Goal: Transaction & Acquisition: Purchase product/service

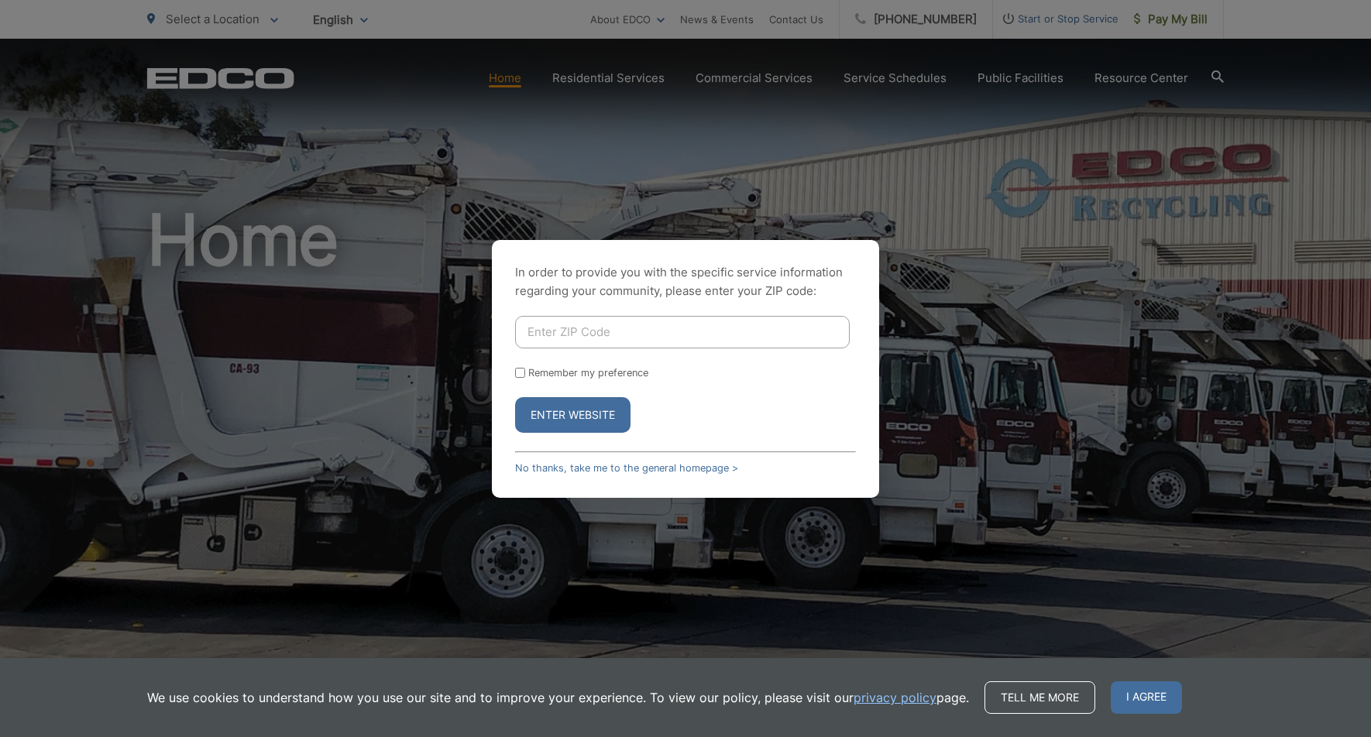
click at [570, 335] on input "Enter ZIP Code" at bounding box center [682, 332] width 335 height 33
type input "92026"
click at [576, 418] on button "Enter Website" at bounding box center [572, 415] width 115 height 36
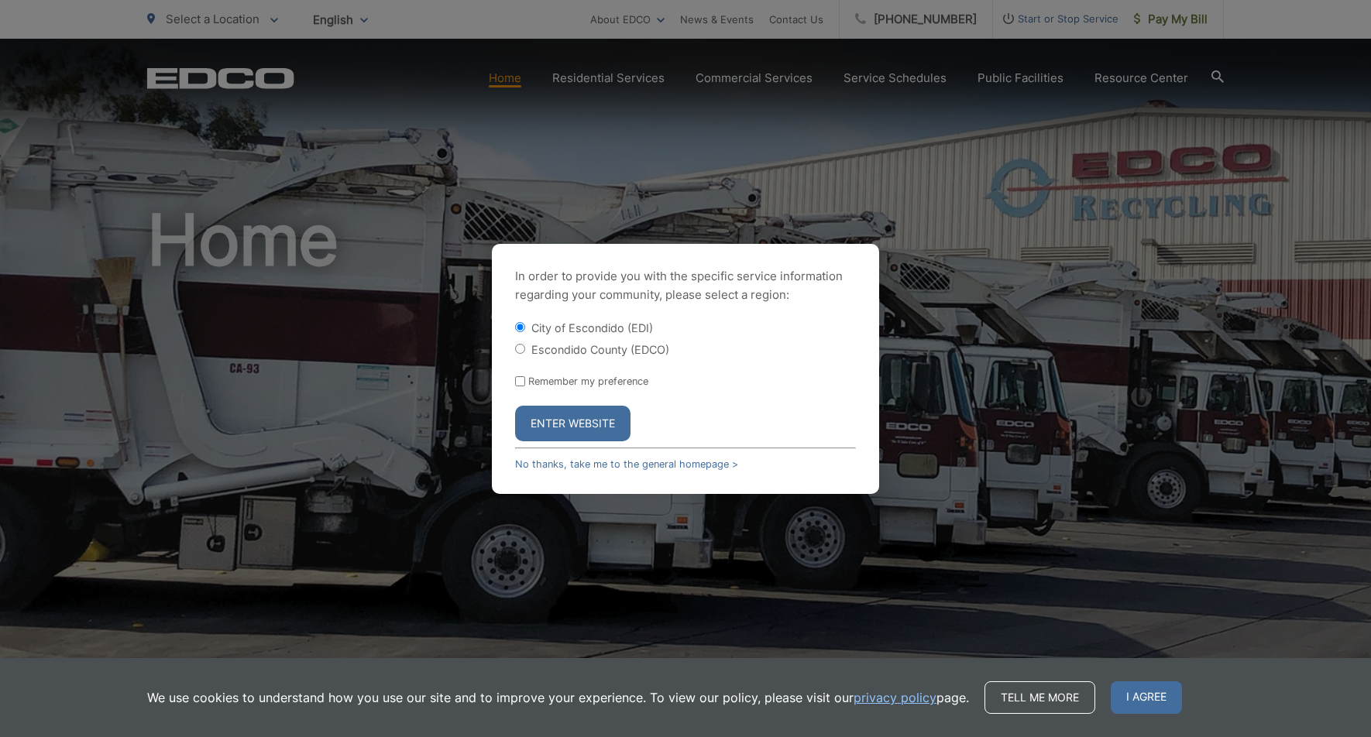
click at [521, 350] on input "Escondido County (EDCO)" at bounding box center [520, 349] width 10 height 10
radio input "true"
click at [563, 419] on button "Enter Website" at bounding box center [572, 424] width 115 height 36
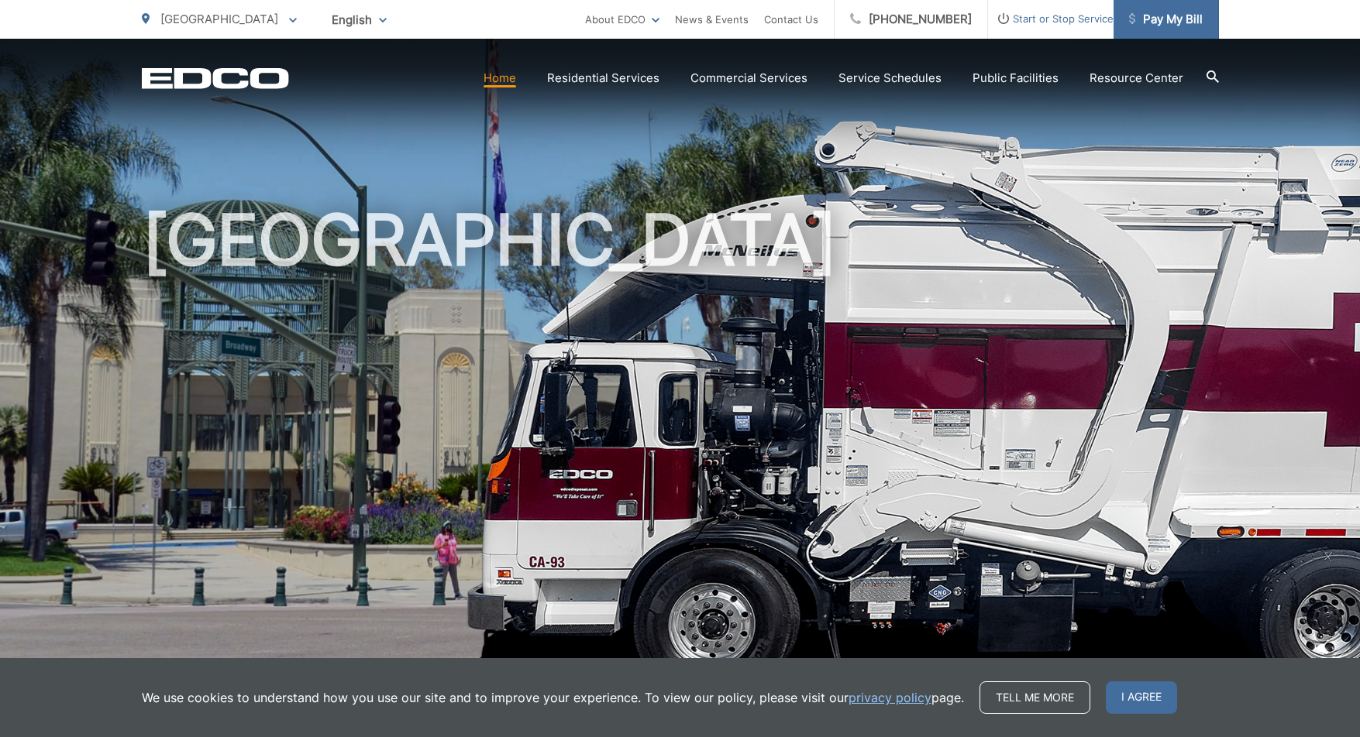
click at [1168, 18] on span "Pay My Bill" at bounding box center [1166, 19] width 74 height 19
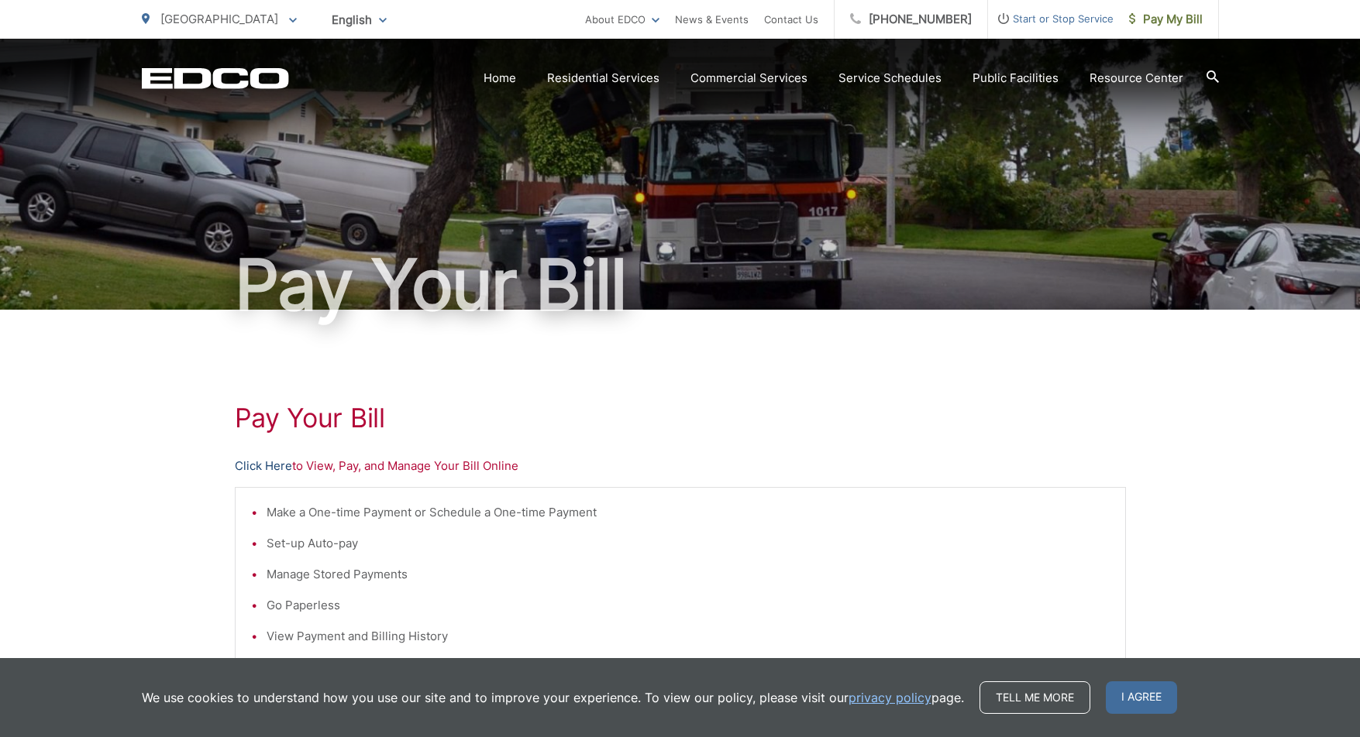
click at [266, 464] on link "Click Here" at bounding box center [263, 466] width 57 height 19
